Goal: Use online tool/utility: Utilize a website feature to perform a specific function

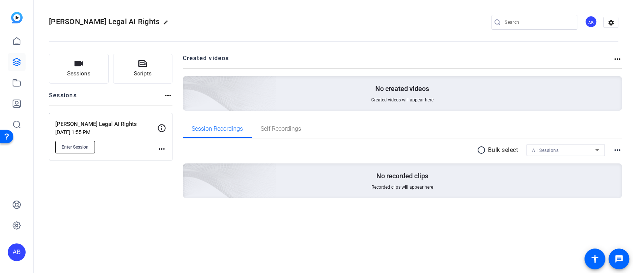
click at [81, 145] on span "Enter Session" at bounding box center [75, 147] width 27 height 6
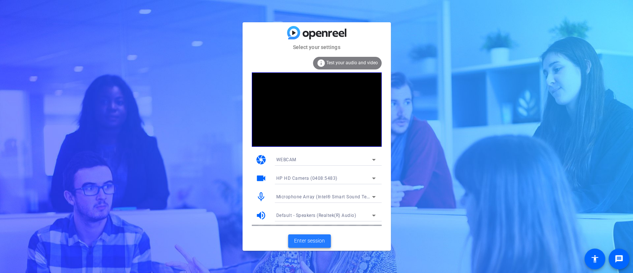
click at [314, 240] on span "Enter session" at bounding box center [309, 241] width 31 height 8
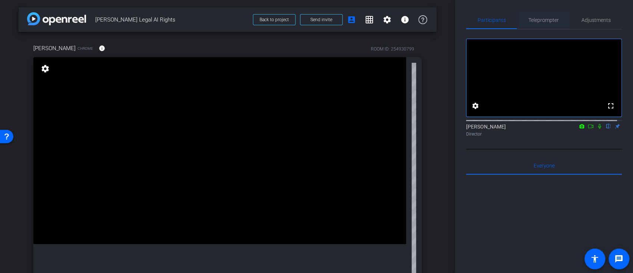
click at [537, 20] on span "Teleprompter" at bounding box center [544, 19] width 30 height 5
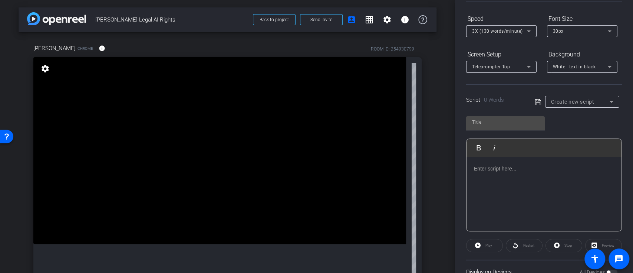
scroll to position [99, 0]
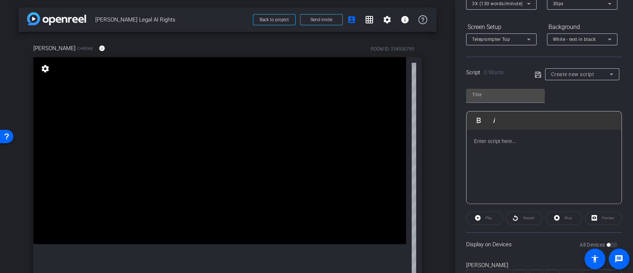
click at [532, 144] on p at bounding box center [544, 141] width 140 height 8
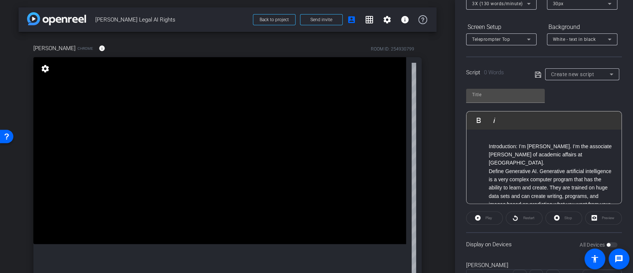
scroll to position [301, 0]
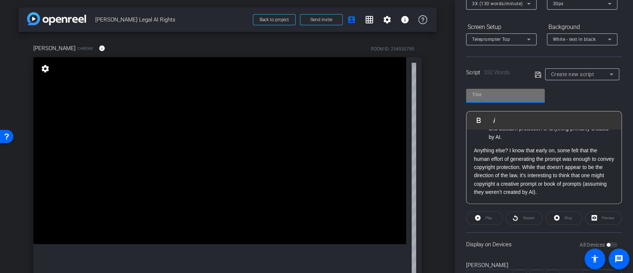
click at [510, 96] on input "text" at bounding box center [505, 94] width 67 height 9
click at [491, 91] on input "text" at bounding box center [505, 94] width 67 height 9
type input "AI Legal Rights"
click at [538, 78] on icon at bounding box center [538, 74] width 7 height 9
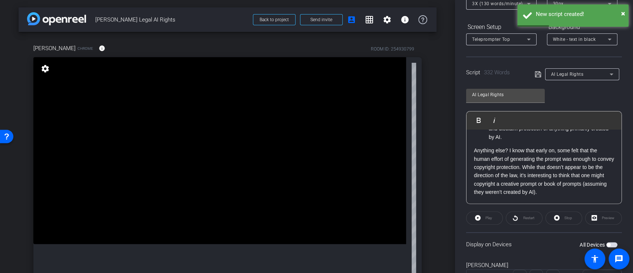
click at [607, 243] on span "button" at bounding box center [609, 245] width 4 height 4
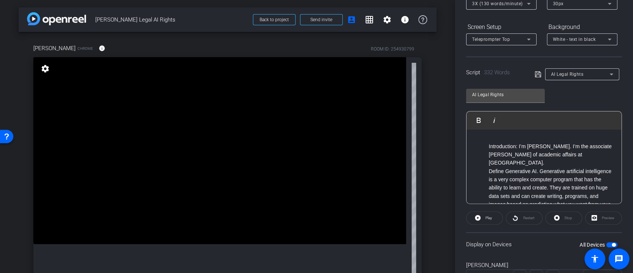
scroll to position [0, 0]
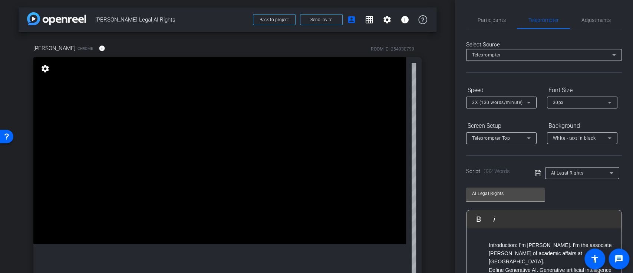
click at [598, 19] on span "Adjustments" at bounding box center [596, 19] width 29 height 5
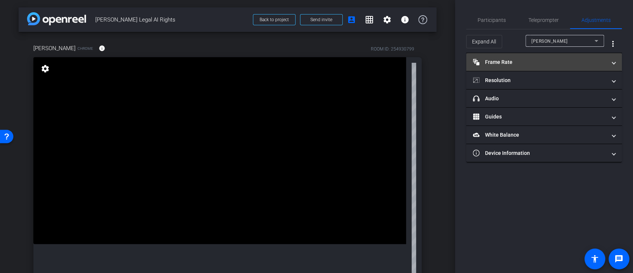
click at [584, 59] on mat-panel-title "Frame Rate Frame Rate" at bounding box center [540, 62] width 134 height 8
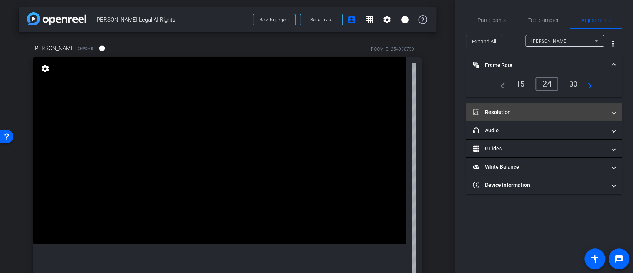
click at [619, 110] on mat-expansion-panel-header "Resolution" at bounding box center [544, 112] width 156 height 18
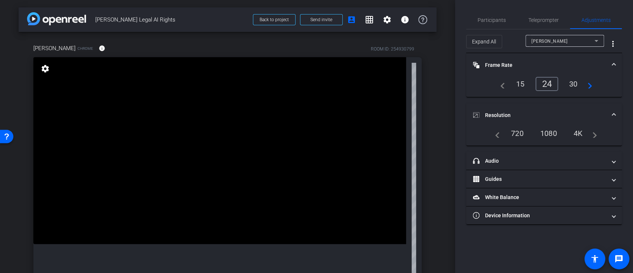
click at [548, 135] on div "1080" at bounding box center [549, 133] width 28 height 13
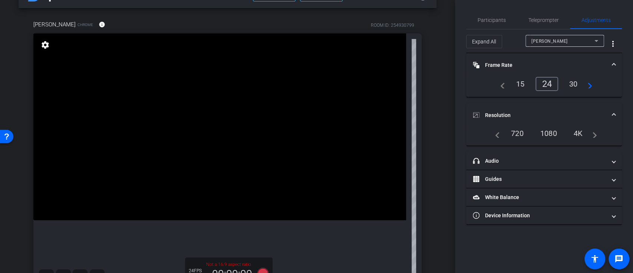
scroll to position [8, 0]
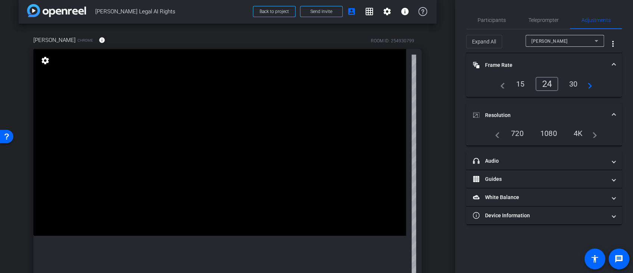
click at [572, 82] on div "30" at bounding box center [574, 84] width 20 height 13
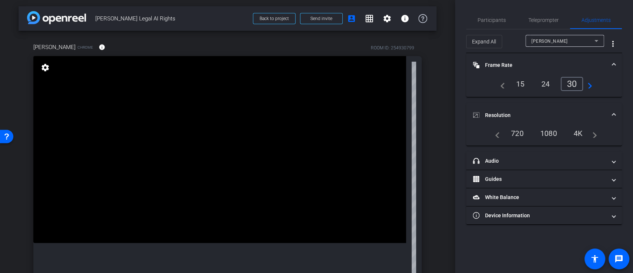
scroll to position [0, 0]
click at [517, 132] on div "720" at bounding box center [518, 133] width 24 height 13
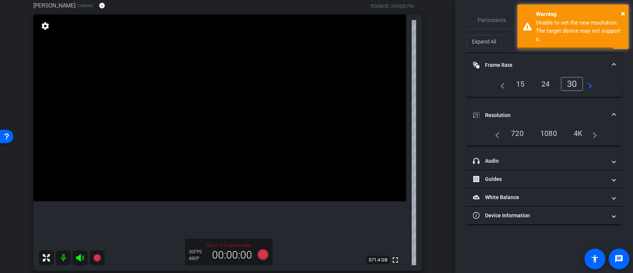
scroll to position [99, 0]
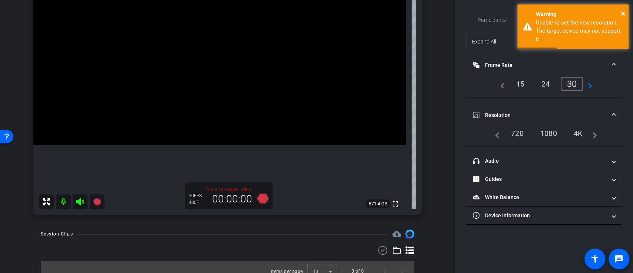
click at [234, 189] on p "Not a 16:9 aspect ratio" at bounding box center [229, 189] width 80 height 7
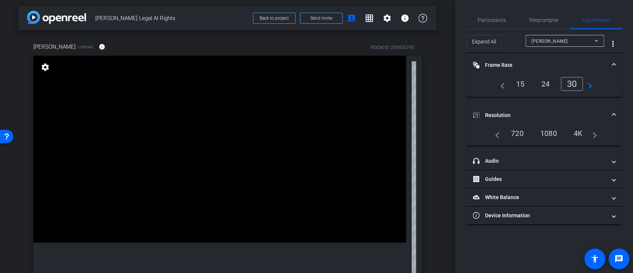
scroll to position [0, 0]
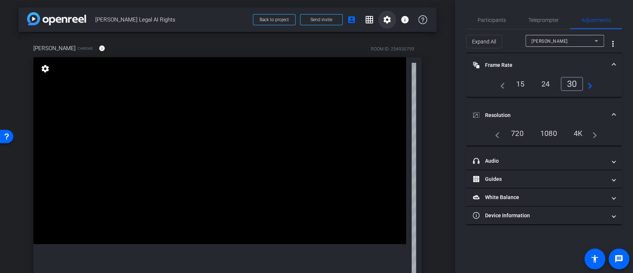
click at [383, 22] on mat-icon "settings" at bounding box center [387, 19] width 9 height 9
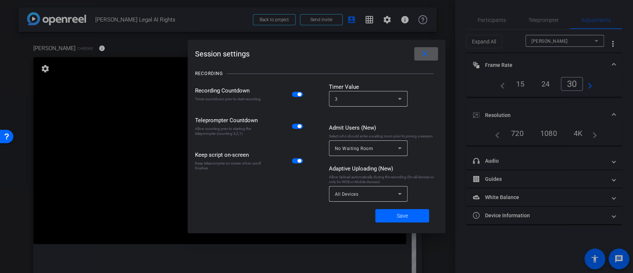
click at [429, 52] on span at bounding box center [426, 54] width 24 height 18
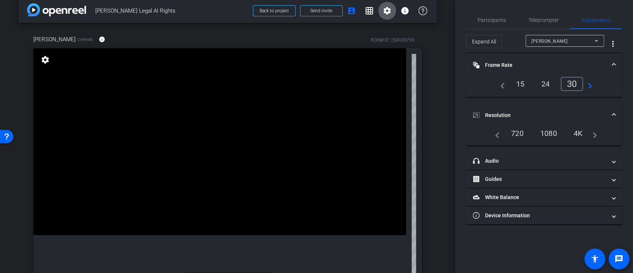
scroll to position [8, 0]
click at [598, 136] on div "navigate_before 720 1080 4K navigate_next" at bounding box center [544, 133] width 138 height 13
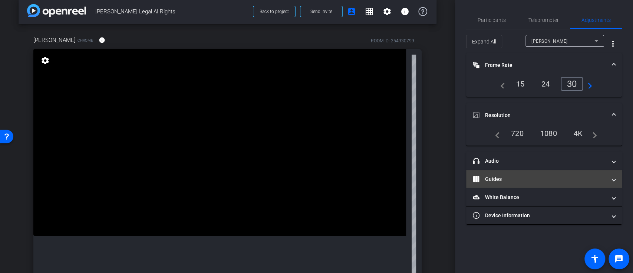
click at [612, 178] on span at bounding box center [613, 179] width 3 height 8
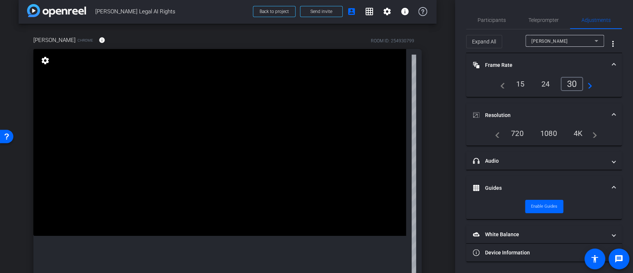
click at [615, 185] on span at bounding box center [613, 188] width 3 height 8
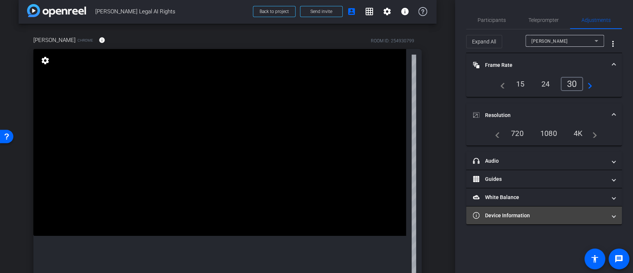
click at [615, 217] on span at bounding box center [613, 215] width 3 height 8
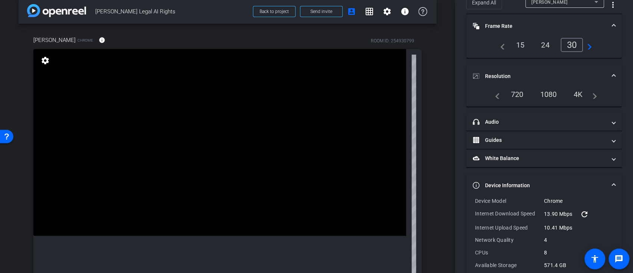
scroll to position [0, 0]
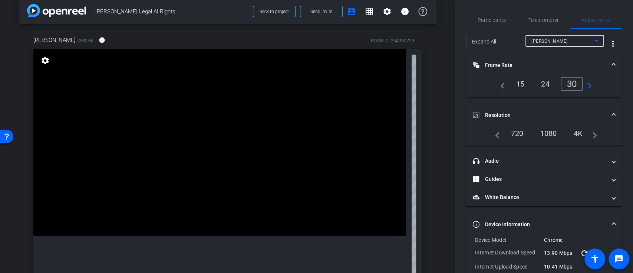
click at [592, 39] on icon at bounding box center [596, 40] width 9 height 9
click at [617, 38] on div at bounding box center [316, 136] width 633 height 273
click at [613, 42] on span "More Options for Adjustments Panel" at bounding box center [613, 44] width 18 height 18
click at [612, 42] on div at bounding box center [316, 136] width 633 height 273
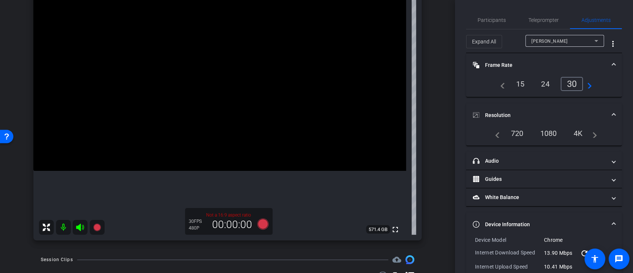
scroll to position [57, 0]
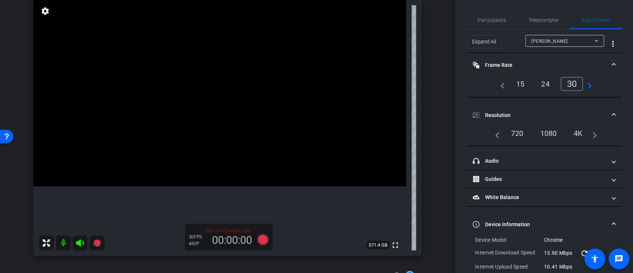
click at [612, 114] on mat-expansion-panel-header "Resolution" at bounding box center [544, 115] width 156 height 24
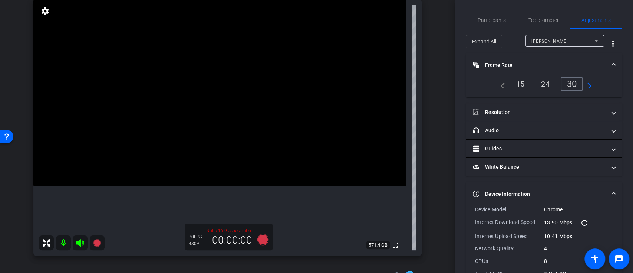
click at [224, 234] on div "00:00:00" at bounding box center [232, 240] width 50 height 13
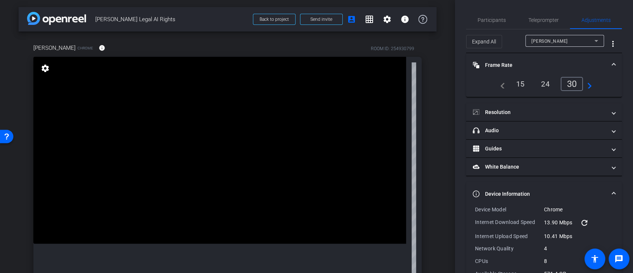
scroll to position [0, 0]
click at [407, 21] on span at bounding box center [405, 20] width 18 height 18
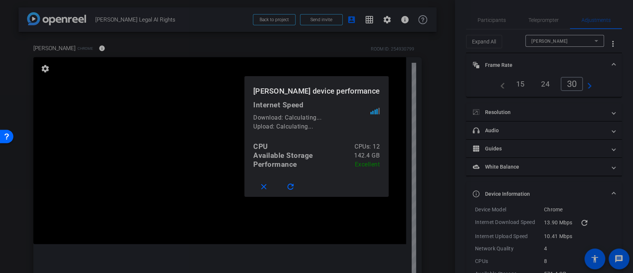
click at [430, 69] on div at bounding box center [316, 136] width 633 height 273
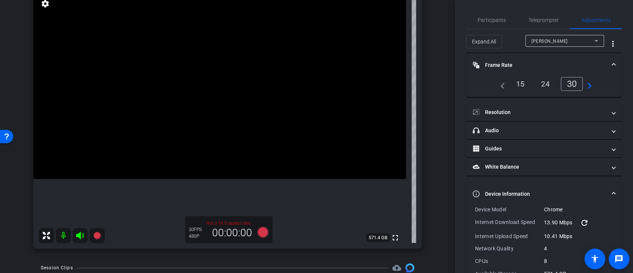
scroll to position [49, 0]
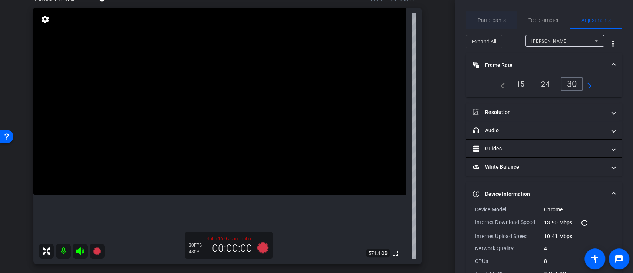
click at [488, 19] on span "Participants" at bounding box center [492, 19] width 28 height 5
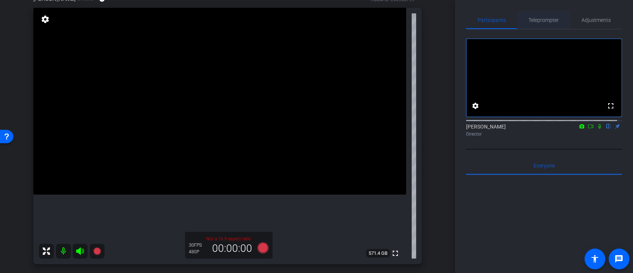
click at [537, 20] on span "Teleprompter" at bounding box center [544, 19] width 30 height 5
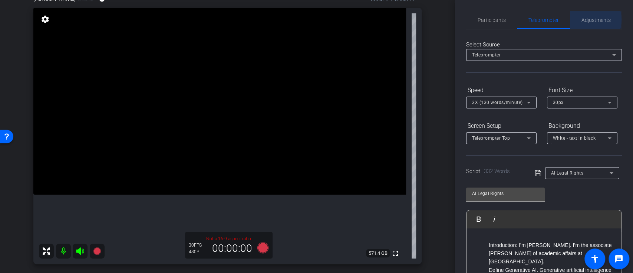
click at [582, 20] on span "Adjustments" at bounding box center [596, 19] width 29 height 5
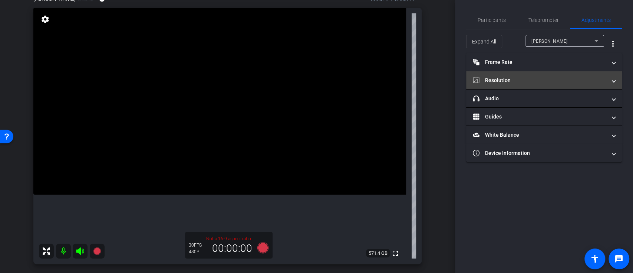
click at [615, 83] on mat-expansion-panel-header "Resolution" at bounding box center [544, 80] width 156 height 18
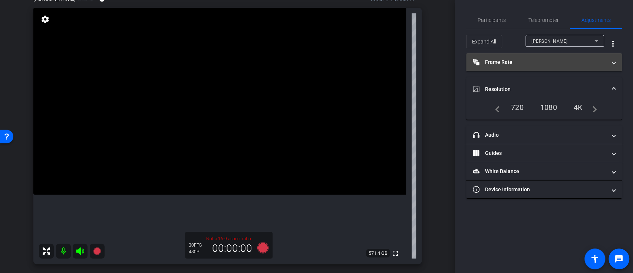
click at [618, 60] on mat-expansion-panel-header "Frame Rate Frame Rate" at bounding box center [544, 62] width 156 height 18
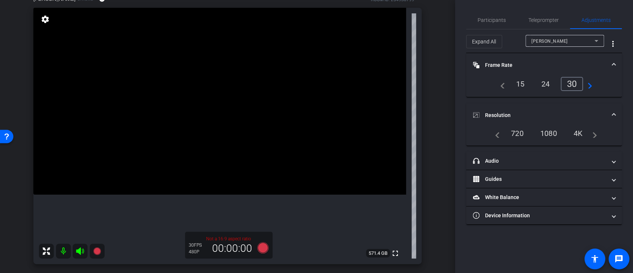
click at [595, 135] on mat-icon "navigate_next" at bounding box center [592, 133] width 9 height 9
click at [500, 135] on div "navigate_before 720 1080 4K navigate_next" at bounding box center [544, 133] width 106 height 13
click at [235, 242] on div "00:00:00" at bounding box center [232, 248] width 50 height 13
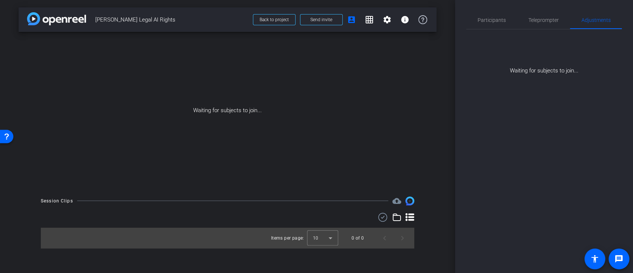
scroll to position [0, 0]
click at [564, 20] on div "Teleprompter" at bounding box center [543, 20] width 53 height 18
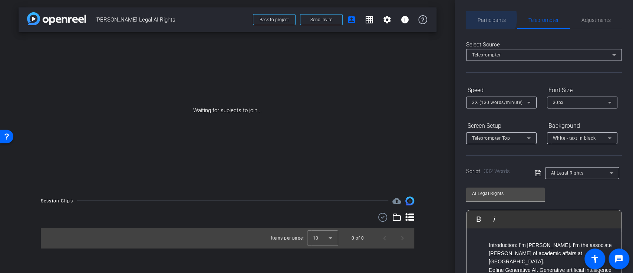
click at [486, 18] on span "Participants" at bounding box center [492, 19] width 28 height 5
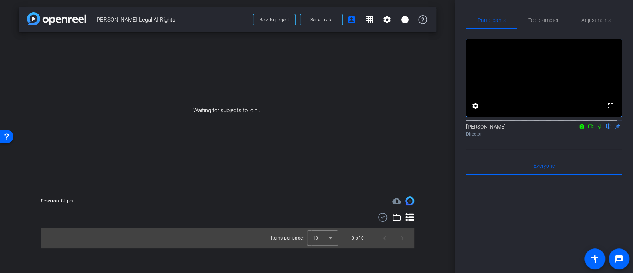
click at [588, 129] on icon at bounding box center [591, 126] width 6 height 5
click at [412, 217] on icon at bounding box center [409, 217] width 9 height 8
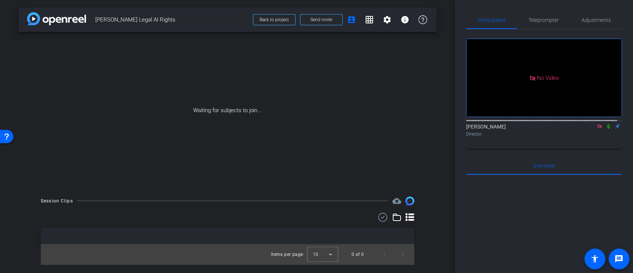
click at [412, 217] on icon at bounding box center [409, 217] width 9 height 8
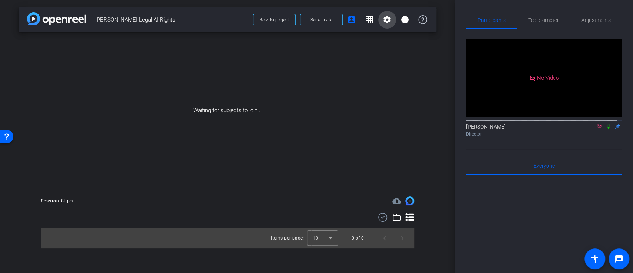
click at [383, 22] on mat-icon "settings" at bounding box center [387, 19] width 9 height 9
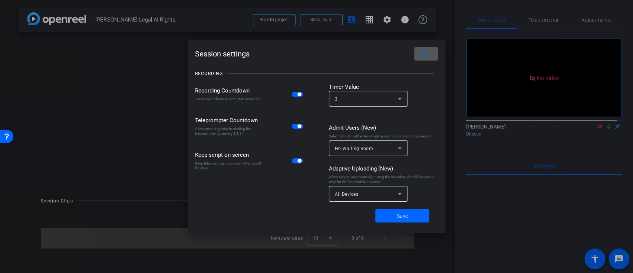
click at [426, 55] on mat-icon "close" at bounding box center [424, 53] width 9 height 9
